Goal: Navigation & Orientation: Find specific page/section

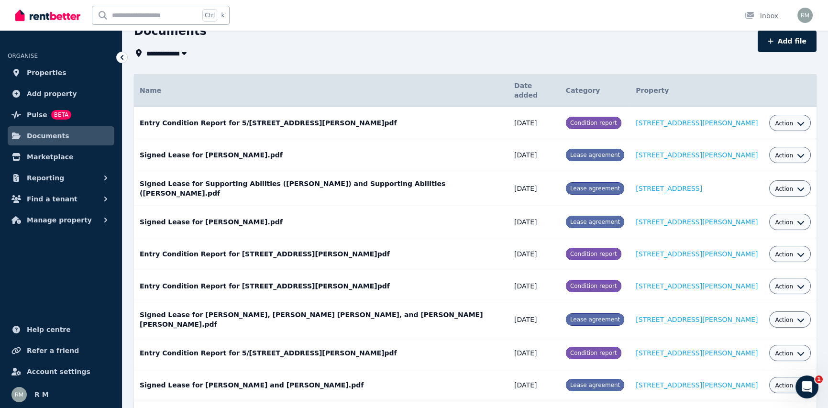
scroll to position [48, 0]
click at [39, 67] on span "Properties" at bounding box center [47, 72] width 40 height 11
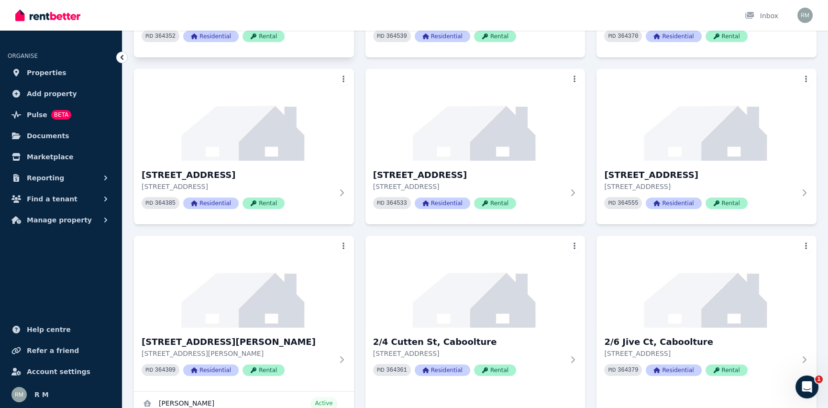
scroll to position [383, 0]
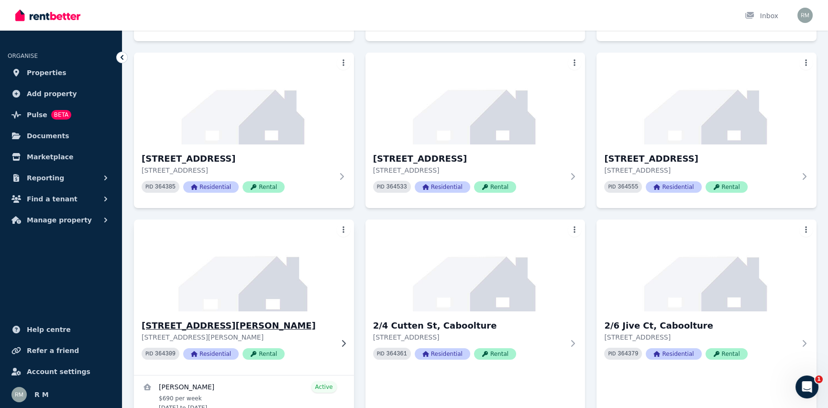
click at [254, 217] on img at bounding box center [244, 265] width 231 height 97
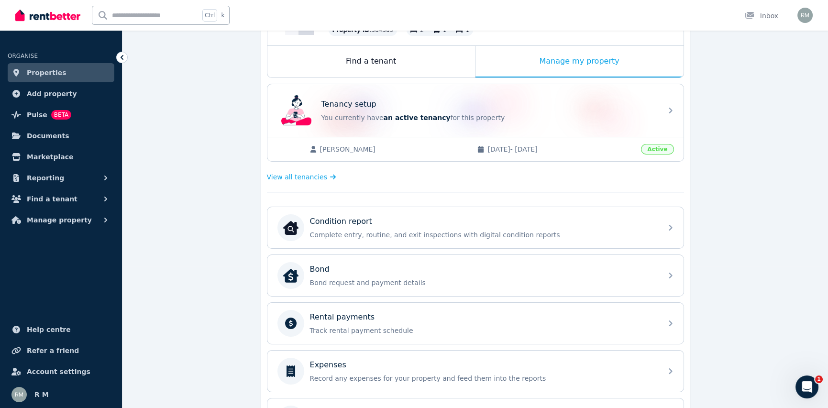
scroll to position [143, 0]
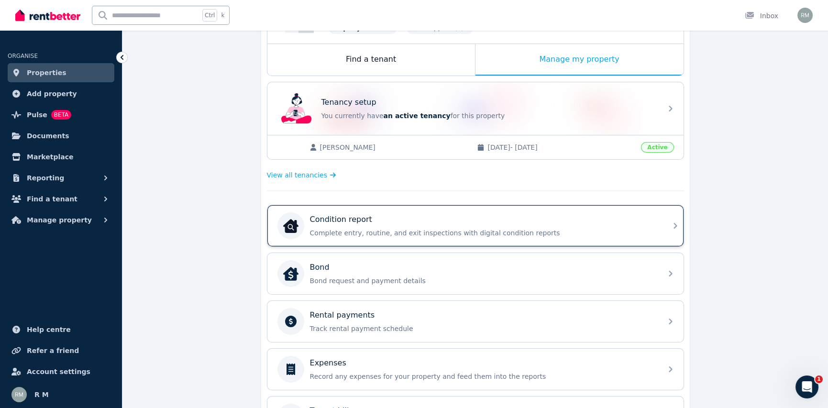
click at [457, 228] on p "Complete entry, routine, and exit inspections with digital condition reports" at bounding box center [483, 233] width 346 height 10
